Goal: Information Seeking & Learning: Learn about a topic

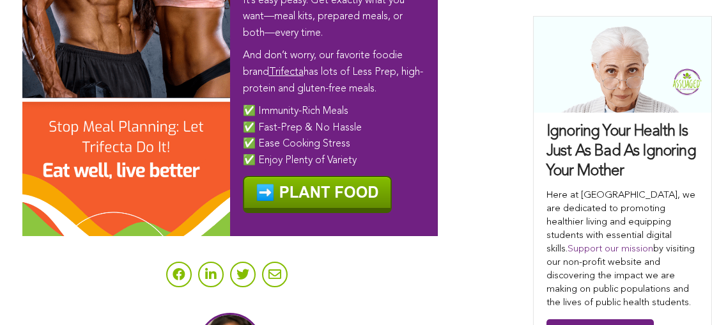
scroll to position [8251, 0]
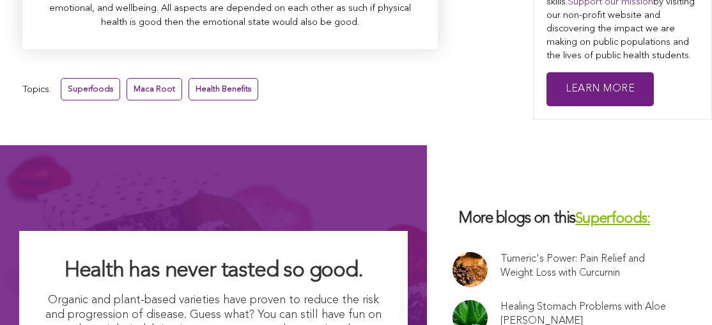
click at [203, 78] on link "Health Benefits" at bounding box center [223, 89] width 70 height 22
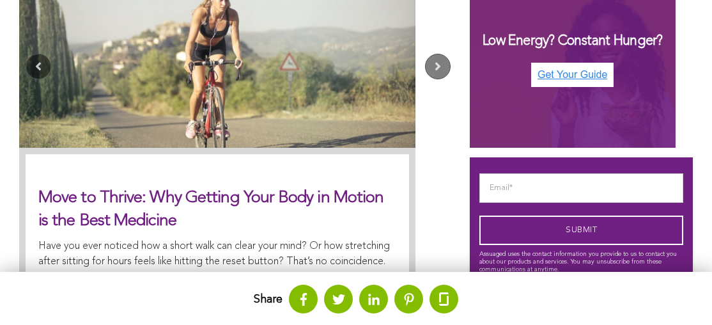
scroll to position [868, 0]
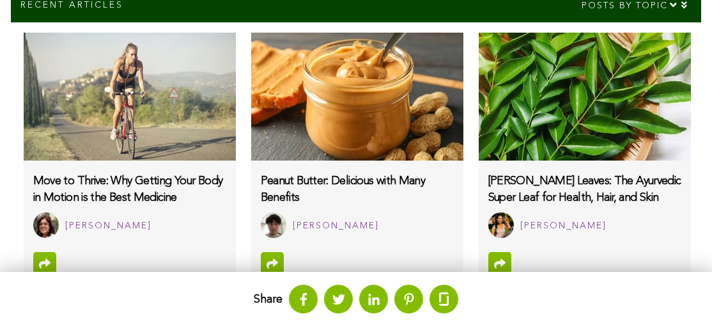
click at [57, 156] on img at bounding box center [130, 97] width 212 height 128
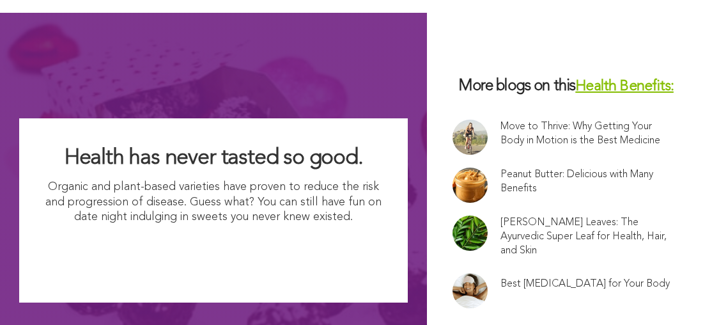
scroll to position [4422, 0]
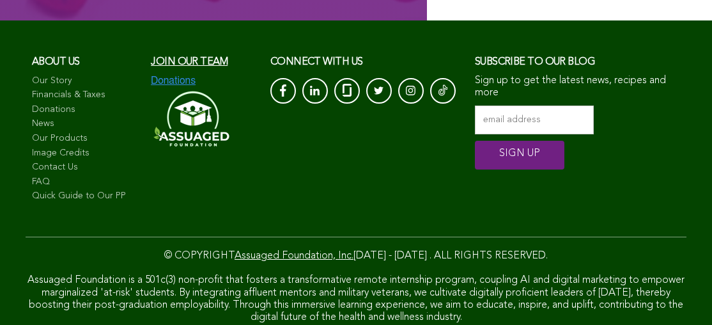
click at [77, 176] on link "FAQ" at bounding box center [85, 182] width 106 height 13
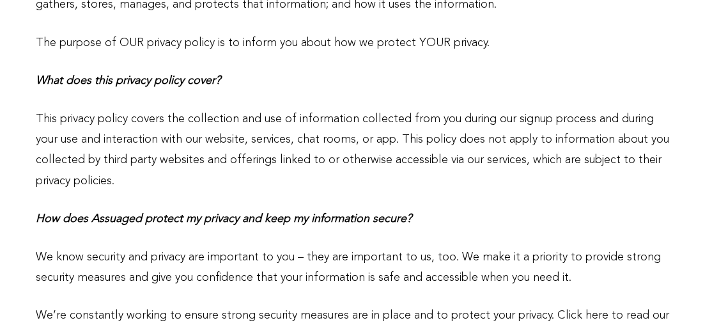
scroll to position [794, 0]
